Goal: Task Accomplishment & Management: Manage account settings

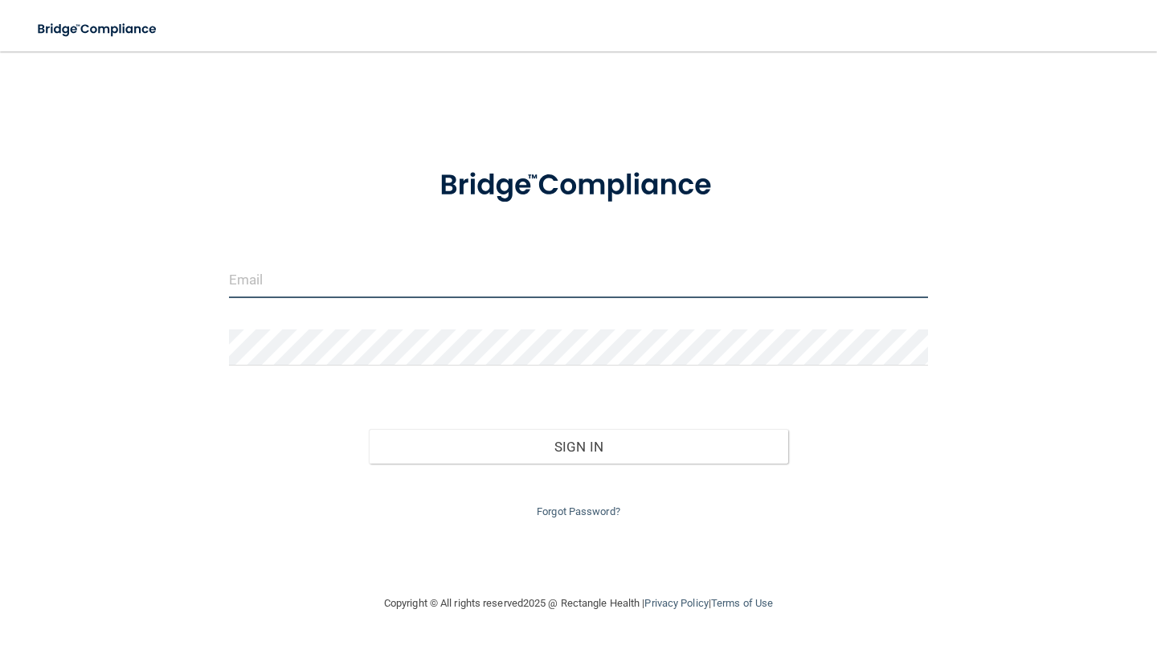
type input "[EMAIL_ADDRESS][DOMAIN_NAME]"
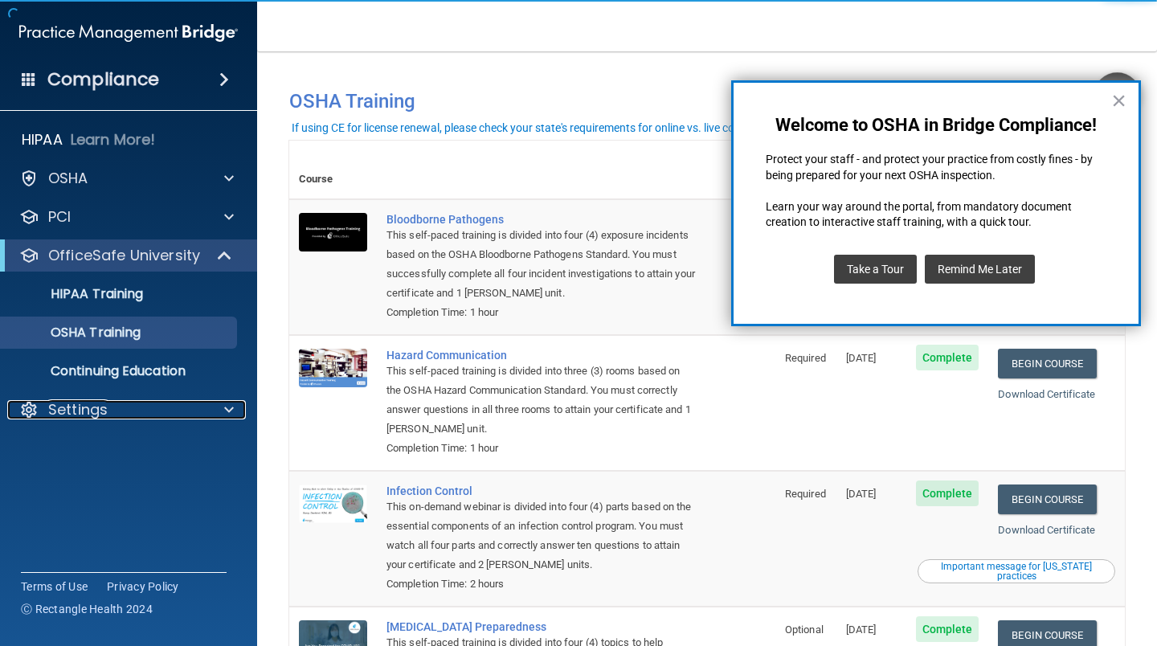
click at [96, 405] on p "Settings" at bounding box center [77, 409] width 59 height 19
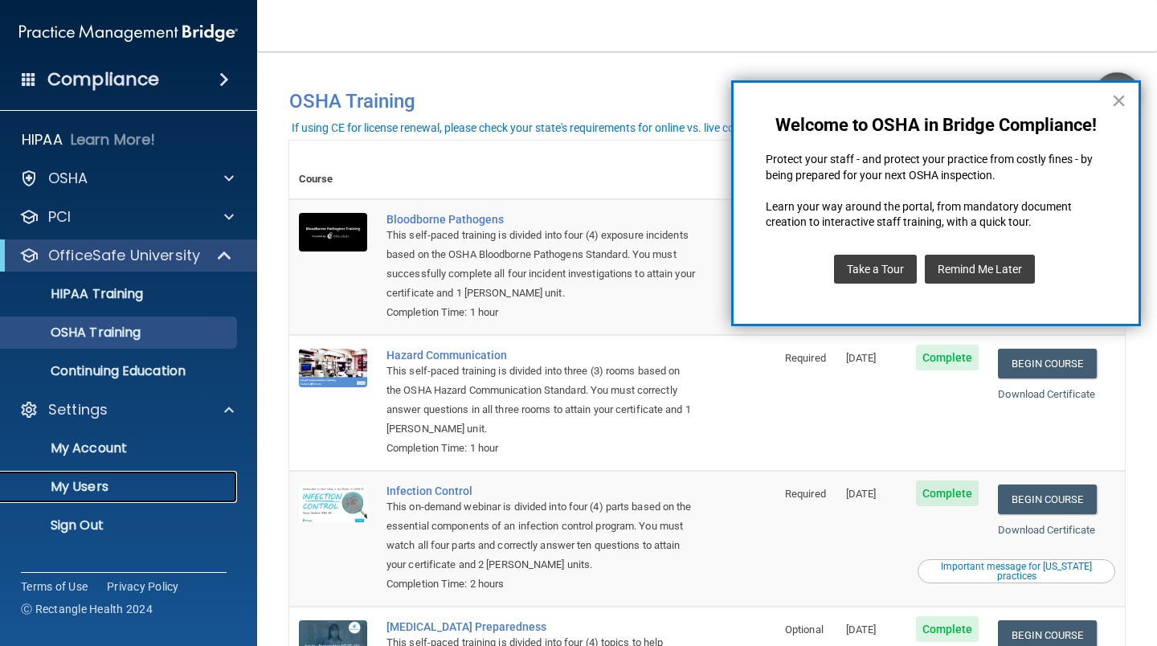
click at [112, 490] on p "My Users" at bounding box center [119, 487] width 219 height 16
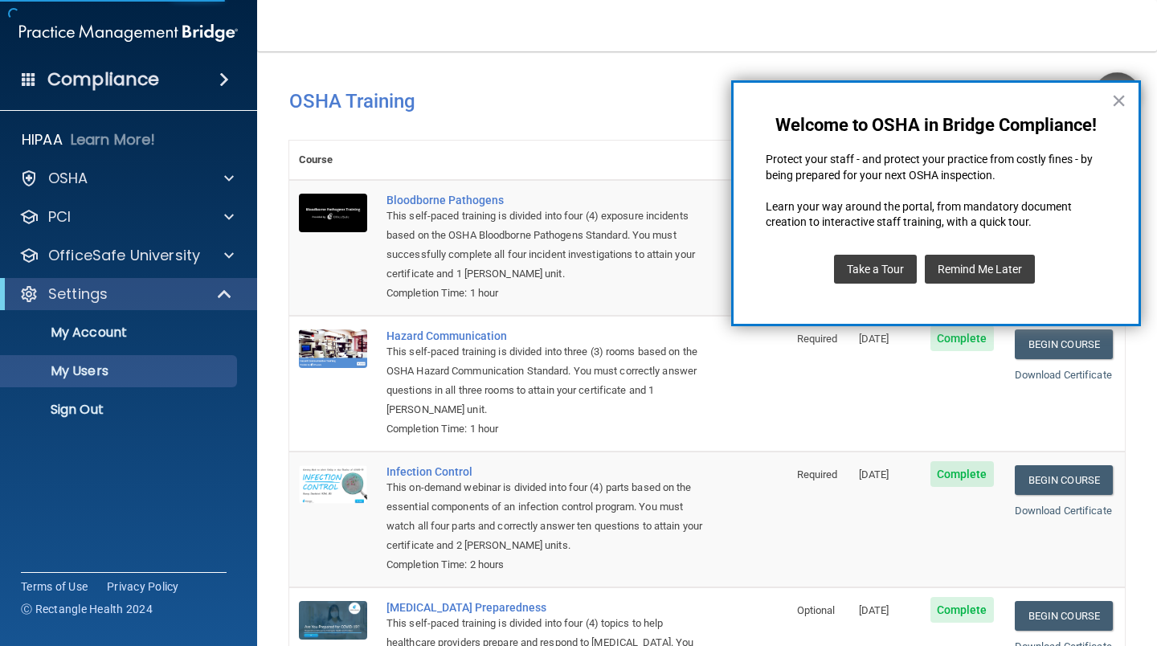
select select "20"
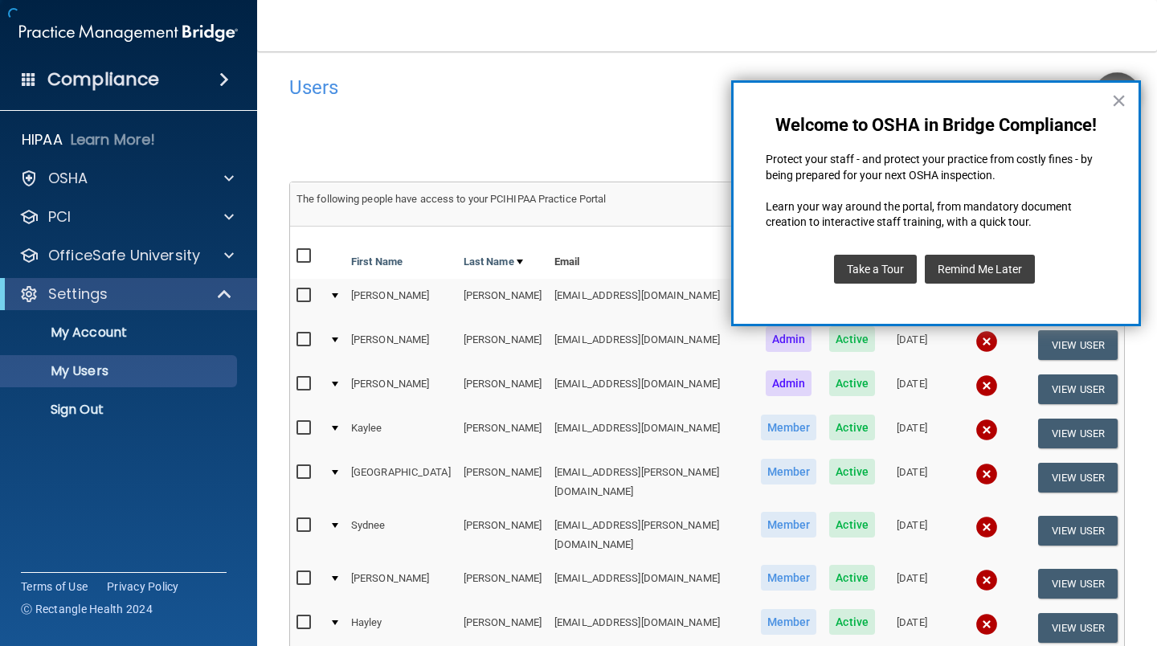
click at [1117, 100] on button "×" at bounding box center [1118, 101] width 15 height 26
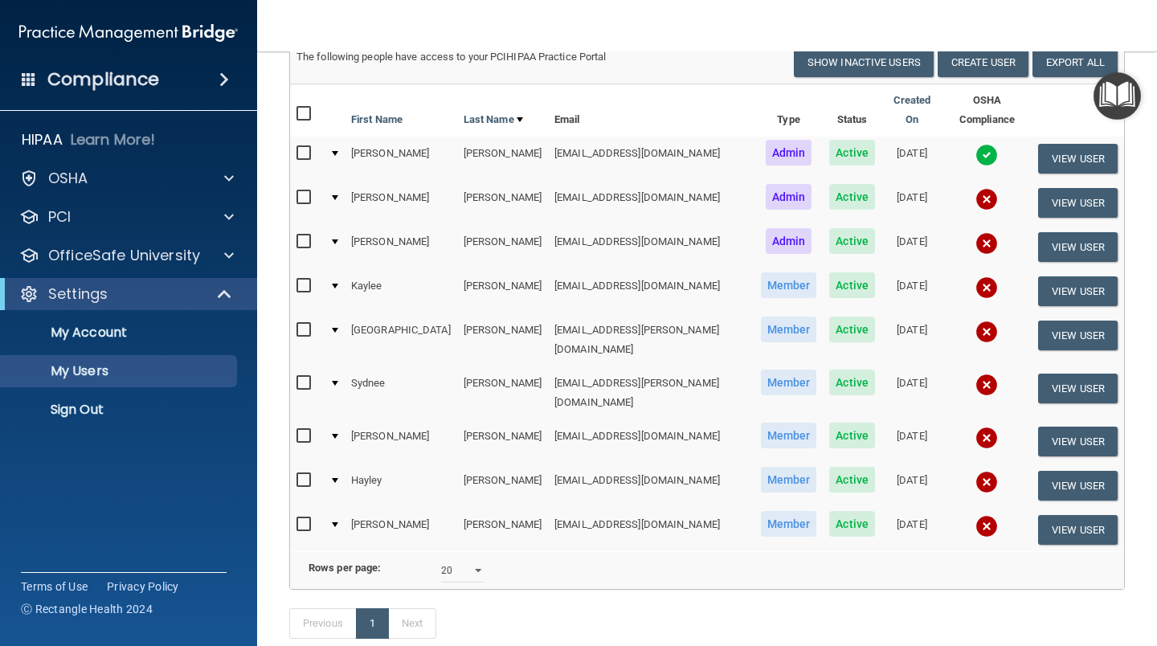
scroll to position [161, 0]
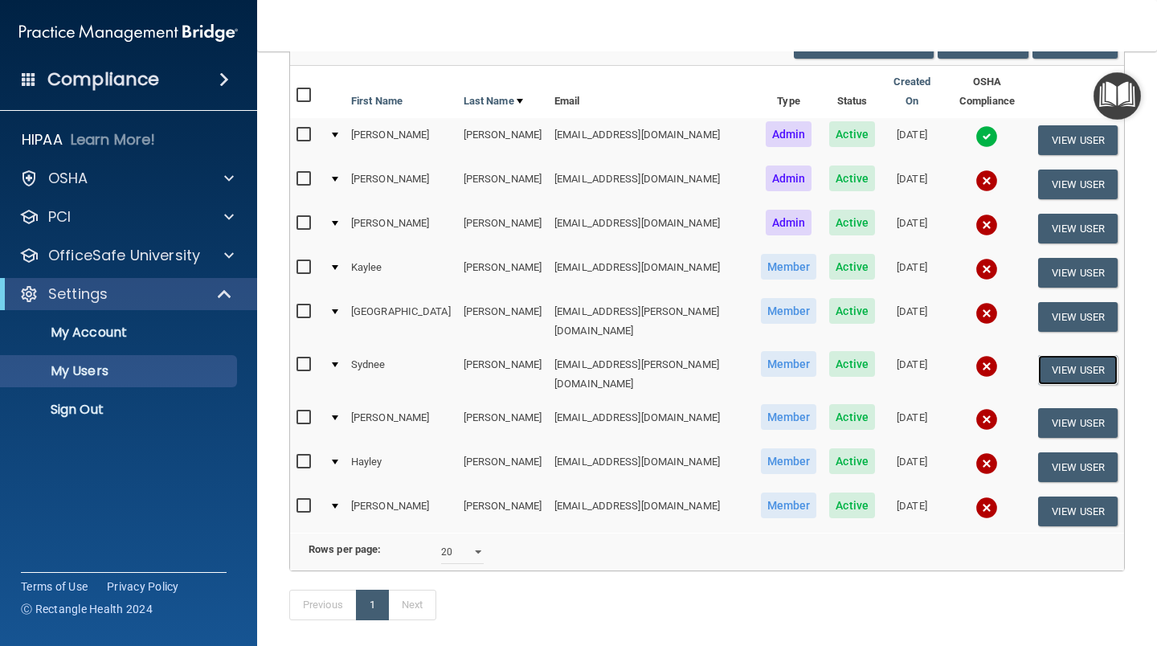
click at [1051, 355] on button "View User" at bounding box center [1078, 370] width 80 height 30
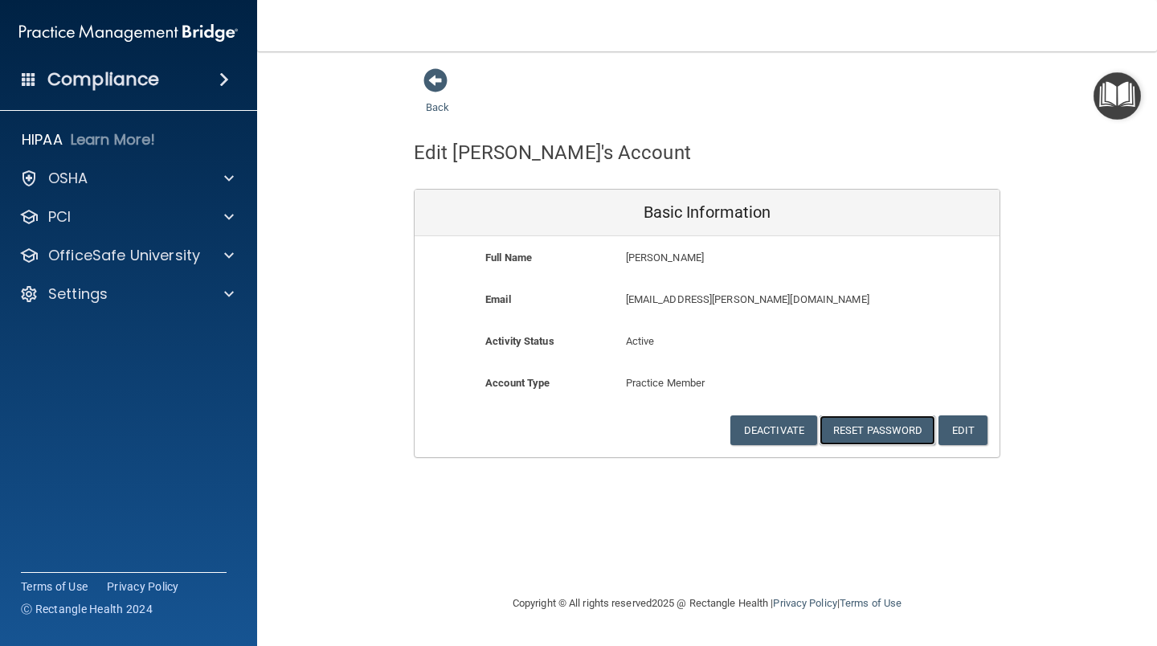
click at [887, 424] on button "Reset Password" at bounding box center [877, 430] width 116 height 30
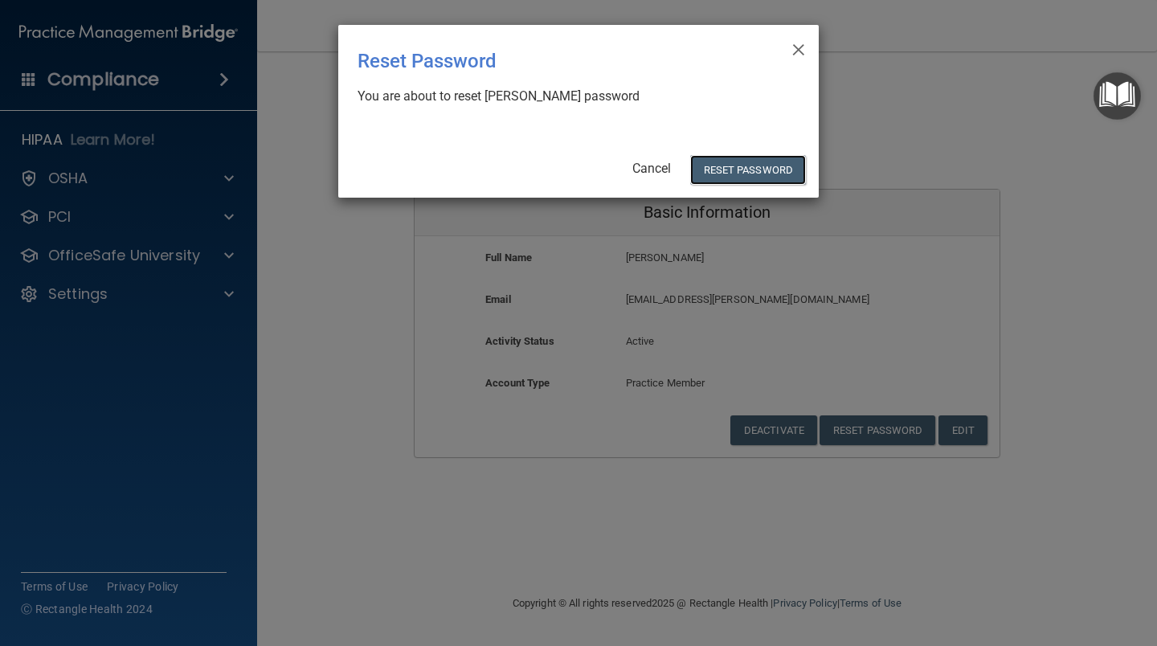
click at [756, 169] on button "Reset Password" at bounding box center [748, 170] width 116 height 30
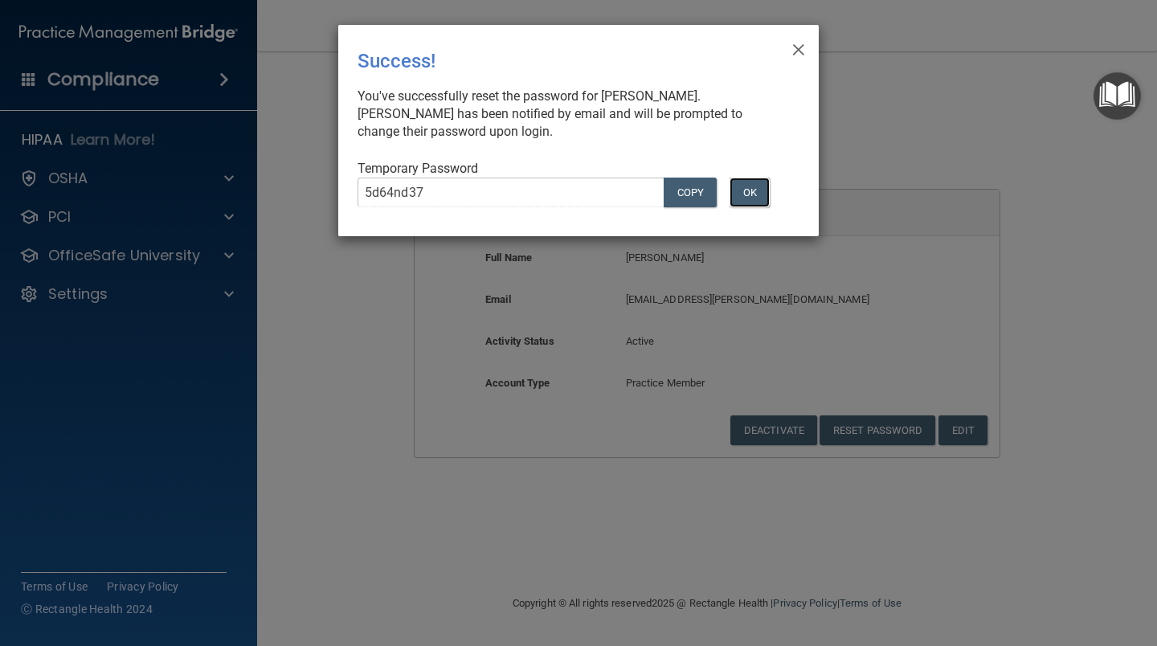
click at [745, 193] on button "OK" at bounding box center [749, 192] width 40 height 30
